Goal: Transaction & Acquisition: Purchase product/service

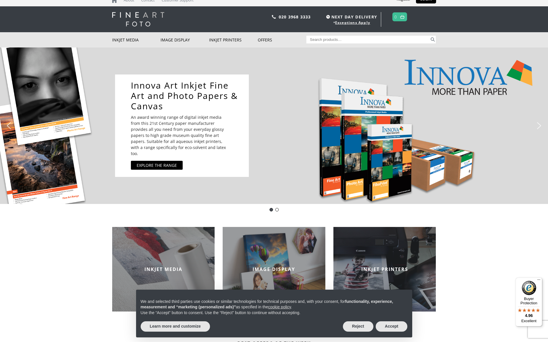
scroll to position [15, 0]
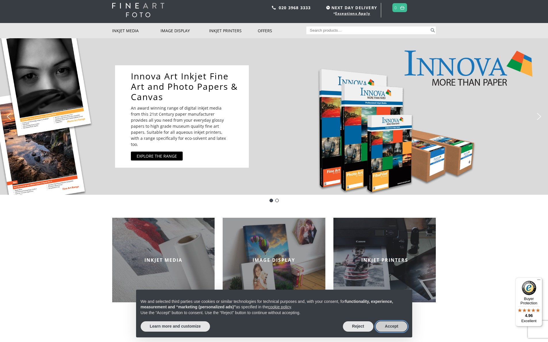
click at [394, 326] on button "Accept" at bounding box center [392, 327] width 32 height 10
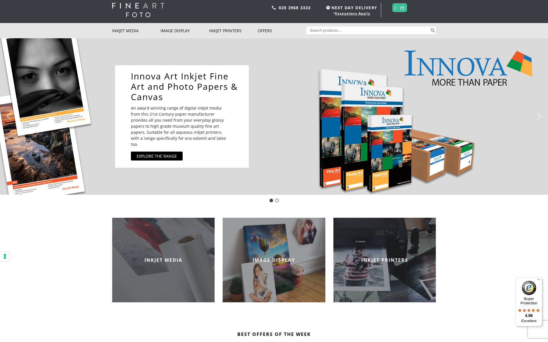
click at [163, 246] on div "INKJET MEDIA" at bounding box center [163, 260] width 103 height 85
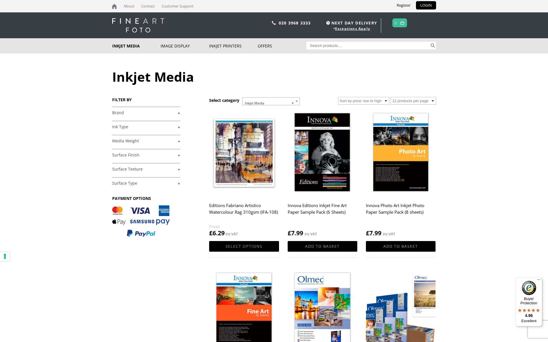
click at [124, 140] on link "+" at bounding box center [146, 140] width 68 height 5
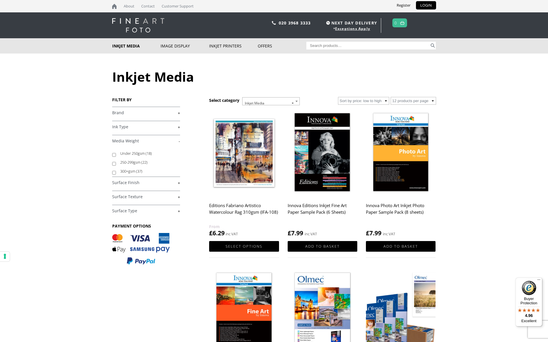
click at [114, 173] on input "300+gsm (37)" at bounding box center [114, 173] width 4 height 4
checkbox input "true"
click at [116, 183] on link "+" at bounding box center [146, 182] width 68 height 5
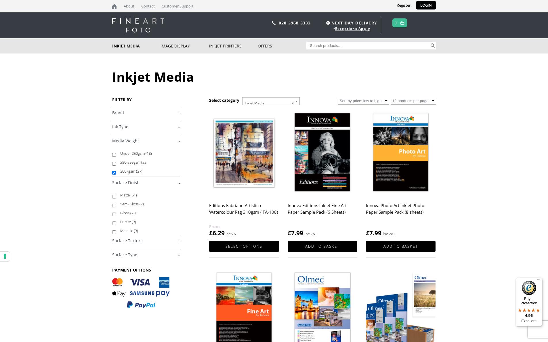
click at [116, 183] on link "-" at bounding box center [146, 182] width 68 height 5
click at [178, 183] on link "+" at bounding box center [146, 182] width 68 height 5
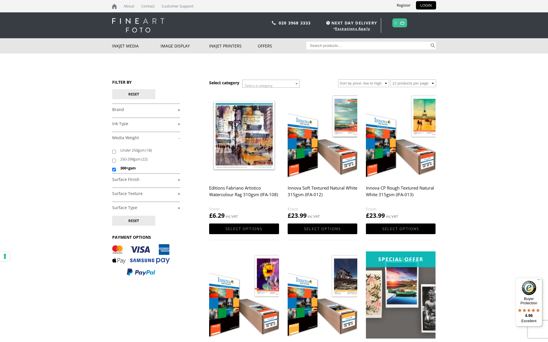
click at [177, 178] on link "+" at bounding box center [146, 179] width 68 height 5
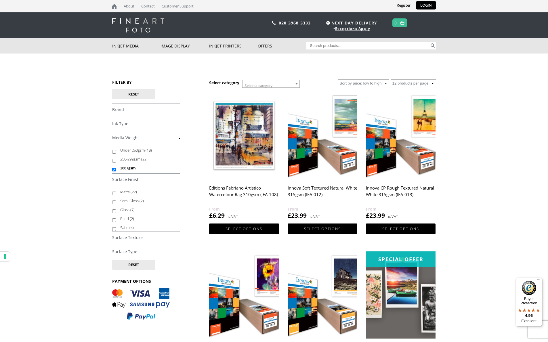
click at [347, 47] on input "Search for:" at bounding box center [368, 46] width 123 height 8
type input "baryta"
click at [433, 45] on button "Search" at bounding box center [433, 46] width 7 height 8
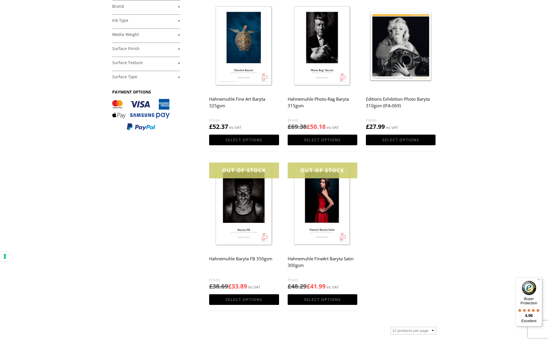
scroll to position [88, 0]
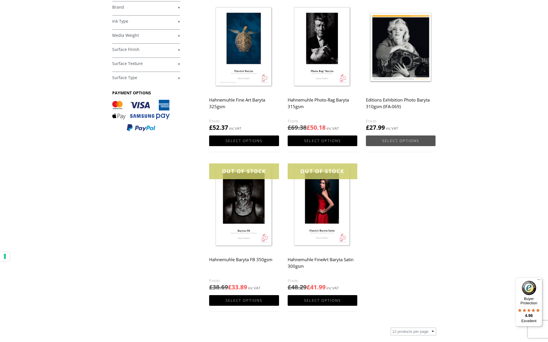
click at [406, 141] on link "Select options" at bounding box center [401, 141] width 70 height 11
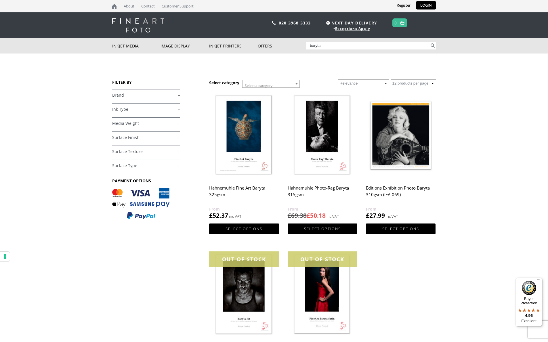
scroll to position [0, 0]
click at [119, 94] on link "+" at bounding box center [146, 95] width 68 height 5
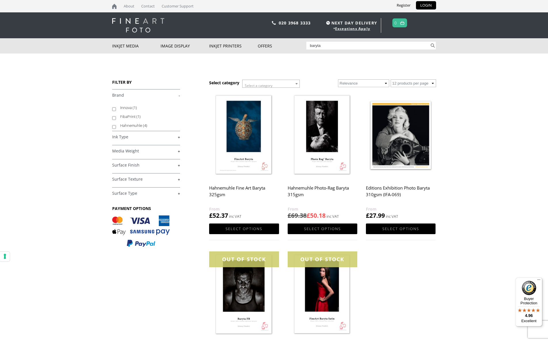
click at [115, 118] on input "FibaPrint (1)" at bounding box center [114, 118] width 4 height 4
checkbox input "true"
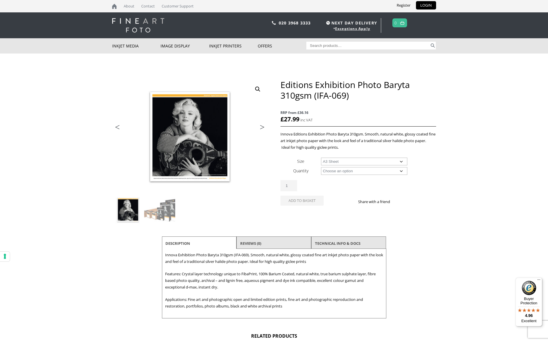
select select "a3-sheet"
click at [353, 244] on link "TECHNICAL INFO & DOCS" at bounding box center [337, 243] width 45 height 10
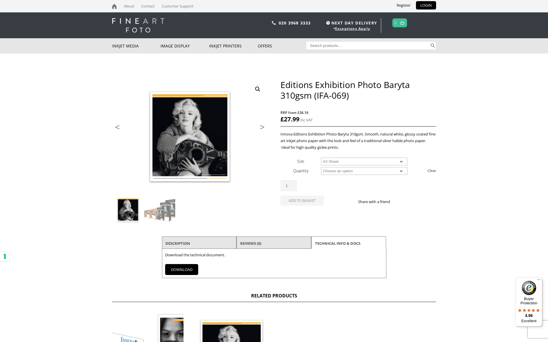
click at [177, 271] on link "DOWNLOAD" at bounding box center [181, 269] width 33 height 11
click at [347, 47] on input "Search for:" at bounding box center [368, 46] width 123 height 8
type input "10" x 12""
click at [433, 45] on button "Search" at bounding box center [433, 46] width 7 height 8
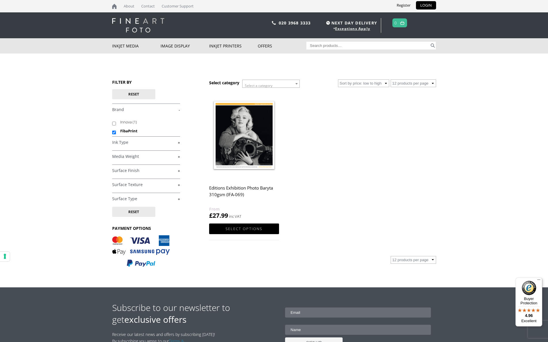
click at [248, 135] on img at bounding box center [244, 135] width 70 height 87
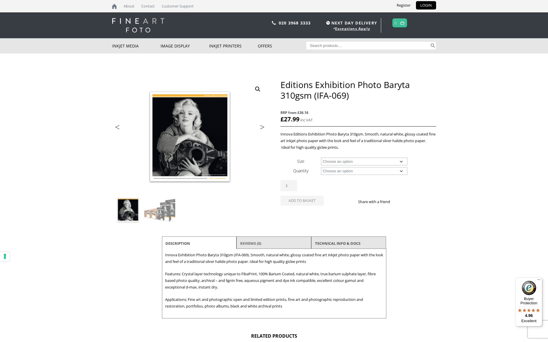
click at [256, 243] on link "Reviews (0)" at bounding box center [250, 243] width 21 height 10
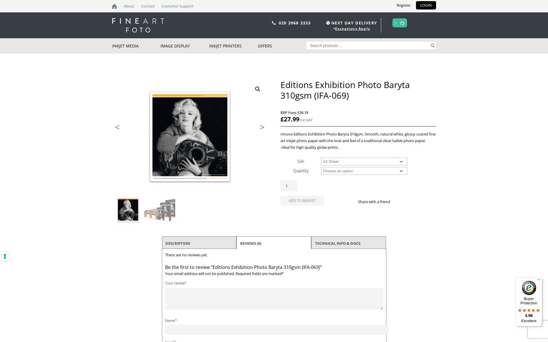
select select "a4-sheet"
select select "25-sheets"
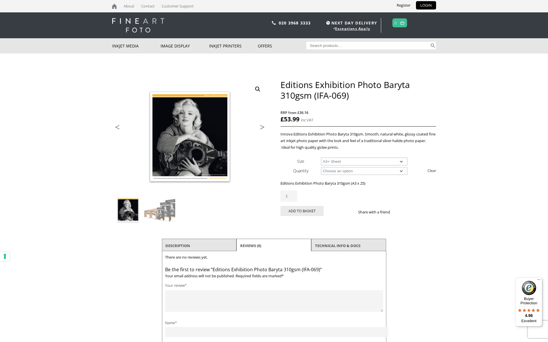
select select "a3-sheet-2"
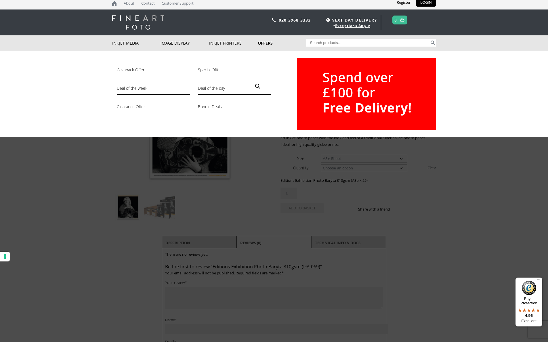
scroll to position [2, 0]
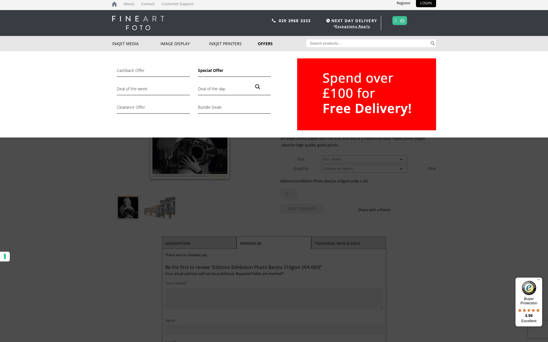
click at [213, 70] on link "Special Offer" at bounding box center [234, 72] width 73 height 10
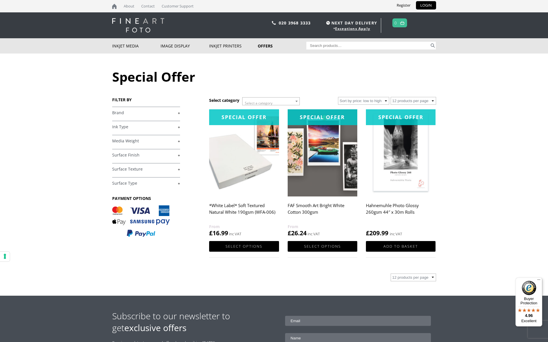
scroll to position [0, 0]
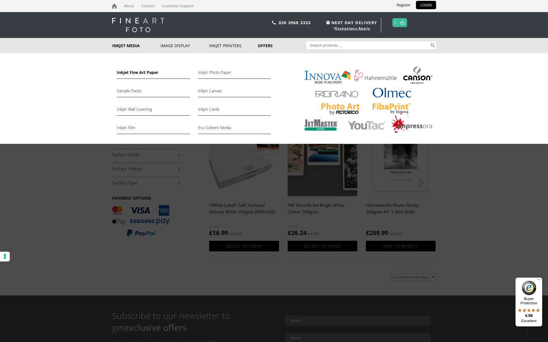
click at [126, 73] on link "Inkjet Fine Art Paper" at bounding box center [153, 74] width 73 height 10
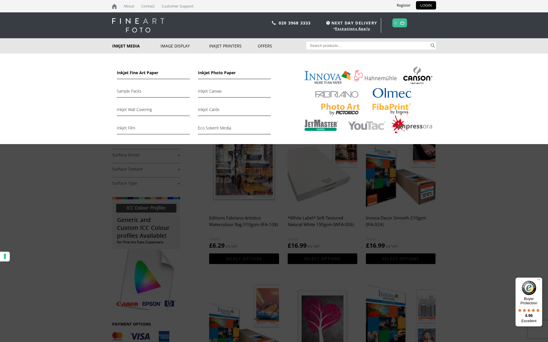
click at [218, 72] on link "Inkjet Photo Paper" at bounding box center [234, 74] width 73 height 10
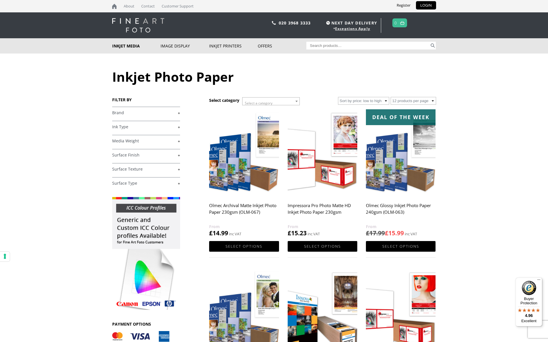
click at [125, 113] on link "+" at bounding box center [146, 112] width 68 height 5
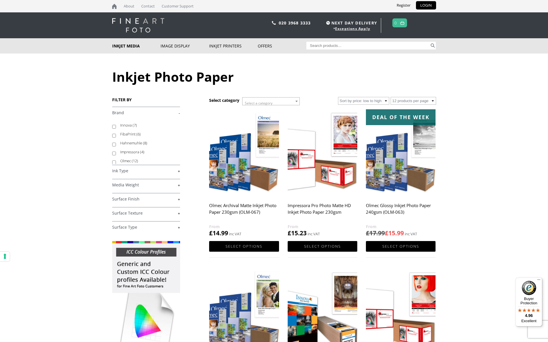
click at [114, 126] on input "Innova (7)" at bounding box center [114, 127] width 4 height 4
checkbox input "true"
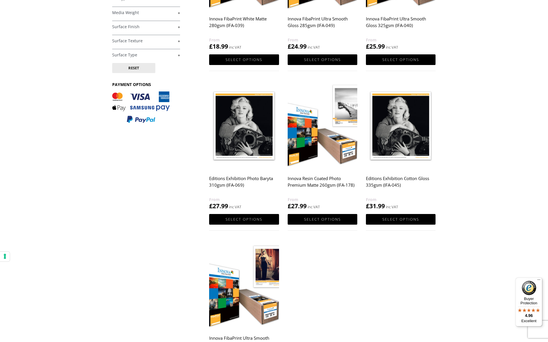
scroll to position [172, 0]
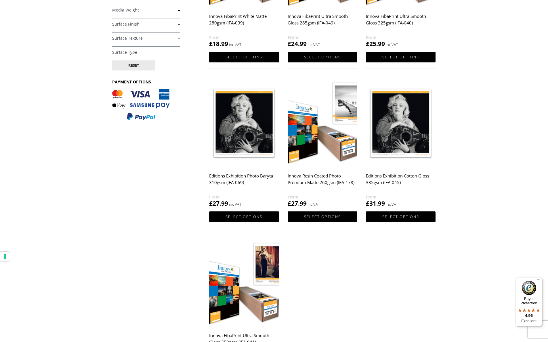
click at [244, 123] on img at bounding box center [244, 123] width 70 height 87
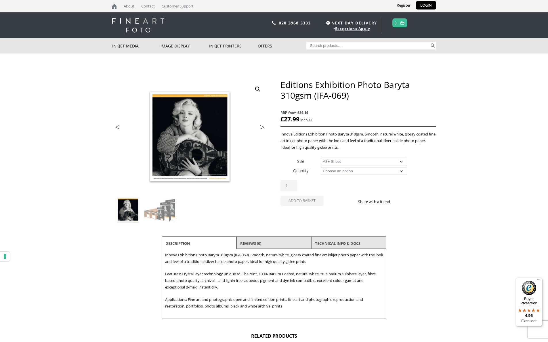
select select "a3-sheet-2"
select select "25-sheets"
select select "a3-sheet-2"
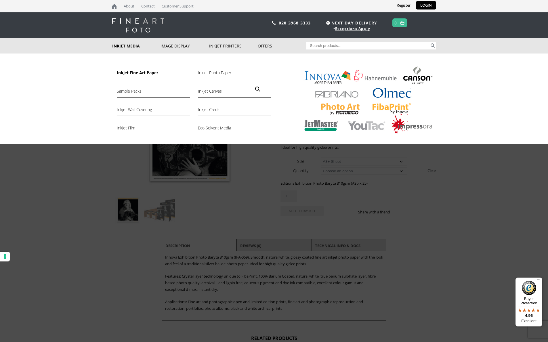
click at [127, 73] on link "Inkjet Fine Art Paper" at bounding box center [153, 74] width 73 height 10
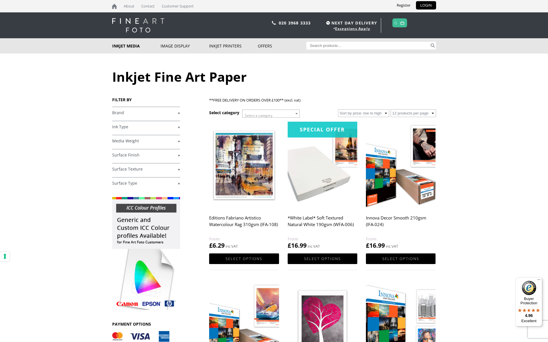
click at [125, 112] on link "+" at bounding box center [146, 112] width 68 height 5
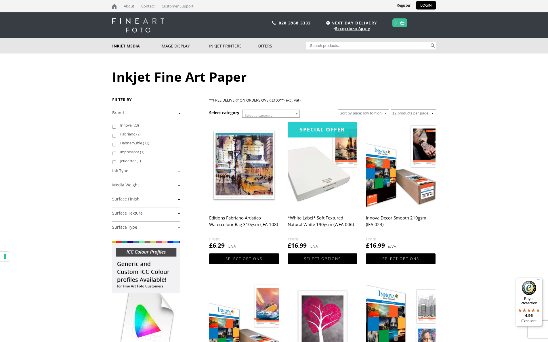
click at [114, 127] on input "Innova (20)" at bounding box center [114, 127] width 4 height 4
checkbox input "true"
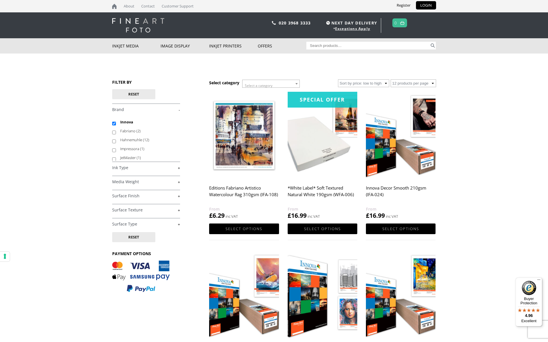
click at [124, 181] on link "+" at bounding box center [146, 181] width 68 height 5
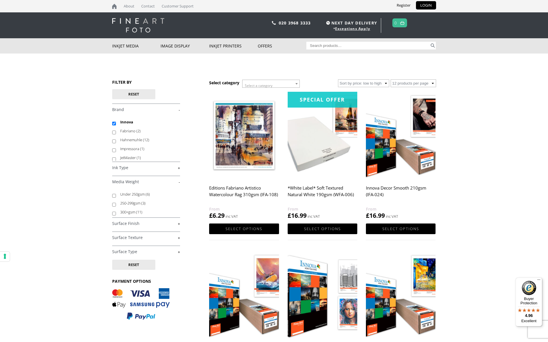
click at [115, 214] on input "300+gsm (11)" at bounding box center [114, 214] width 4 height 4
checkbox input "true"
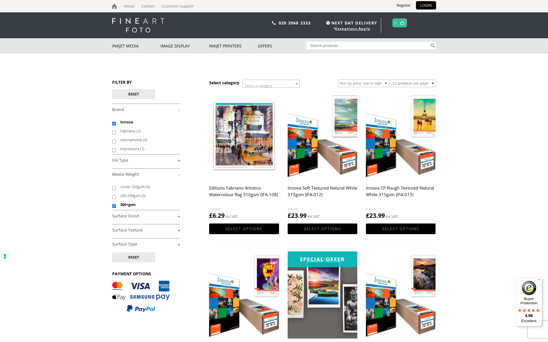
click at [119, 217] on link "+" at bounding box center [146, 216] width 68 height 5
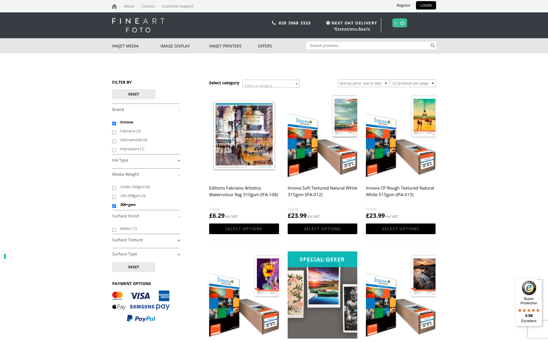
click at [114, 230] on input "Matte (11)" at bounding box center [114, 230] width 4 height 4
checkbox input "true"
click at [124, 253] on link "+" at bounding box center [146, 254] width 68 height 5
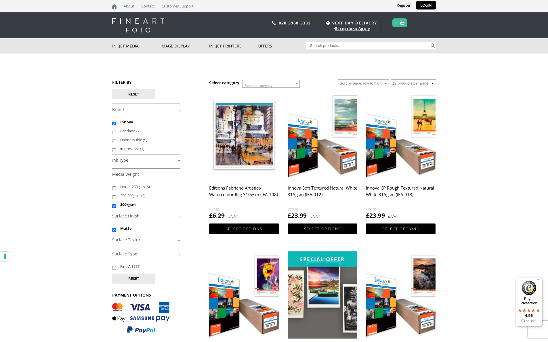
click at [96, 264] on body "NEXT DAY DELIVERY * Exceptions Apply About Contact Customer Support Register LO…" at bounding box center [274, 171] width 548 height 342
click at [115, 230] on input "Matte" at bounding box center [114, 230] width 4 height 4
checkbox input "false"
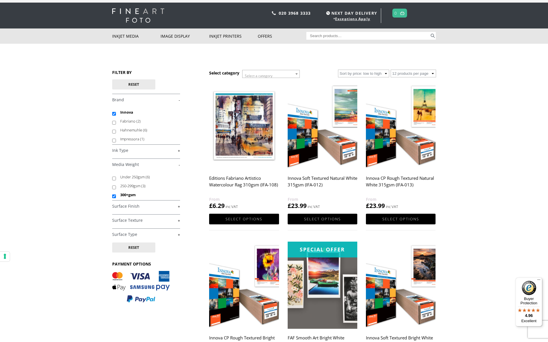
scroll to position [10, 0]
click at [113, 195] on input "300+gsm" at bounding box center [114, 197] width 4 height 4
checkbox input "false"
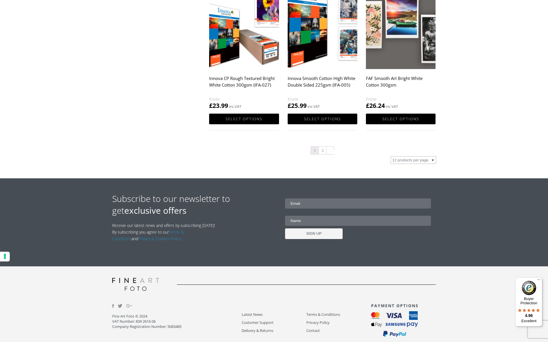
scroll to position [595, 0]
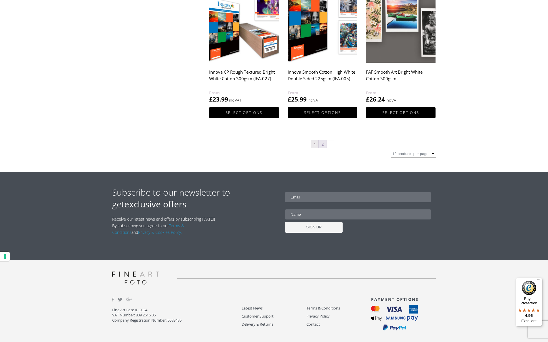
click at [322, 144] on link "2" at bounding box center [322, 143] width 7 height 7
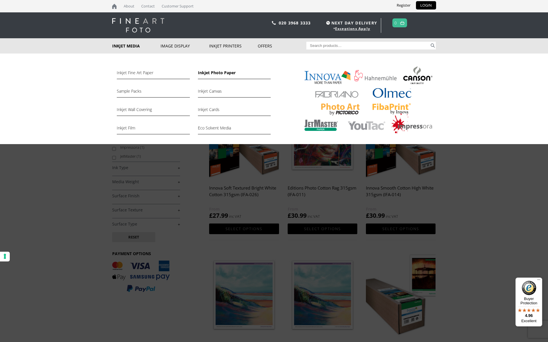
click at [220, 73] on link "Inkjet Photo Paper" at bounding box center [234, 74] width 73 height 10
click at [215, 73] on link "Inkjet Photo Paper" at bounding box center [234, 74] width 73 height 10
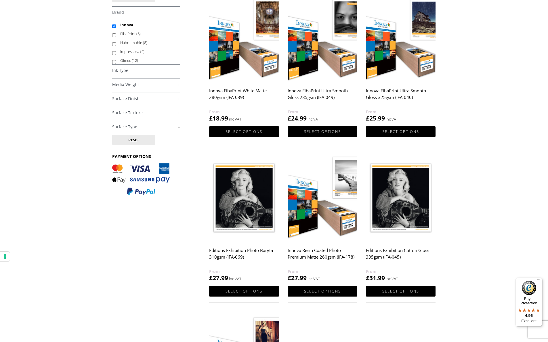
scroll to position [98, 0]
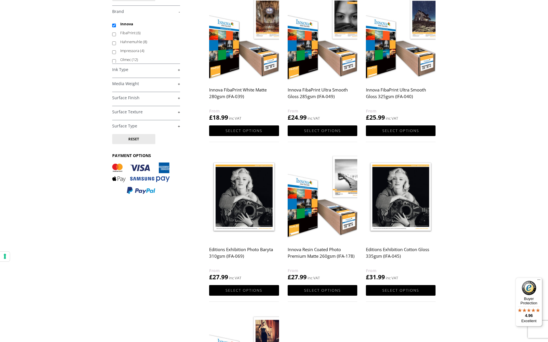
click at [259, 183] on img at bounding box center [244, 196] width 70 height 87
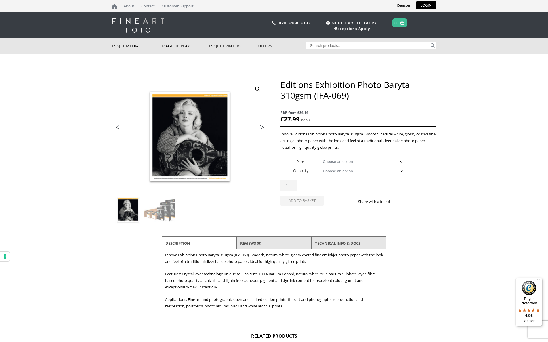
scroll to position [1, 0]
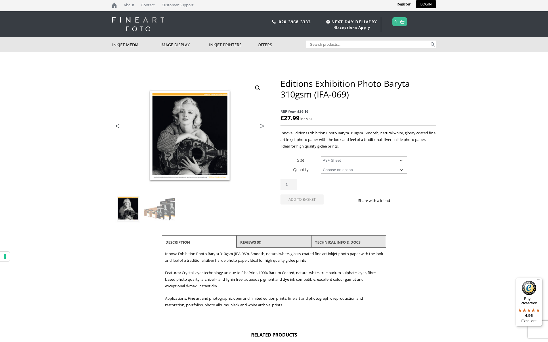
select select "a3-sheet-2"
select select "25-sheets"
select select "a3-sheet-2"
